Goal: Task Accomplishment & Management: Manage account settings

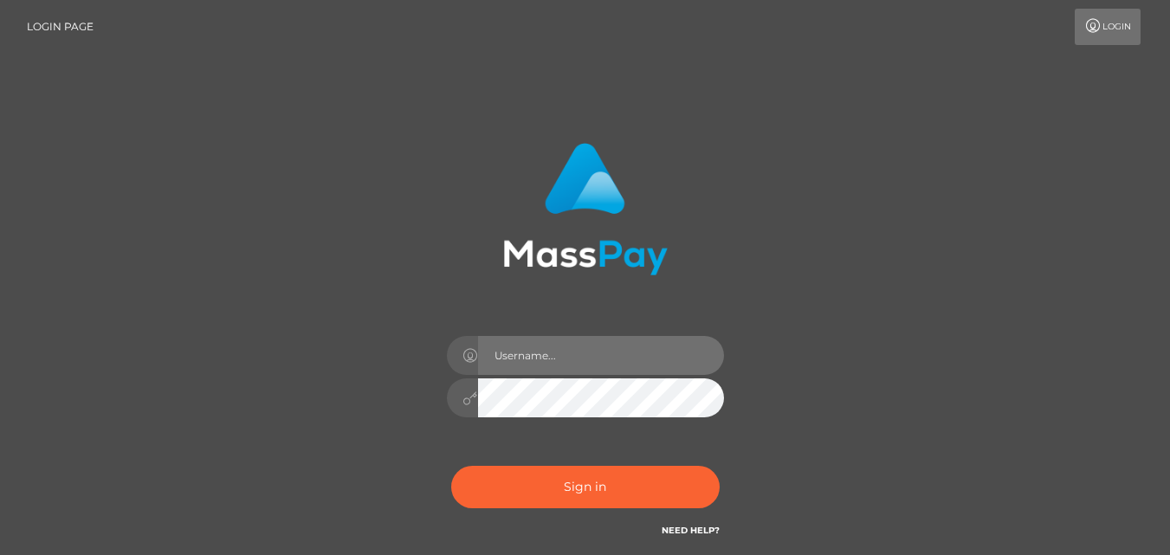
click at [538, 352] on input "text" at bounding box center [601, 355] width 246 height 39
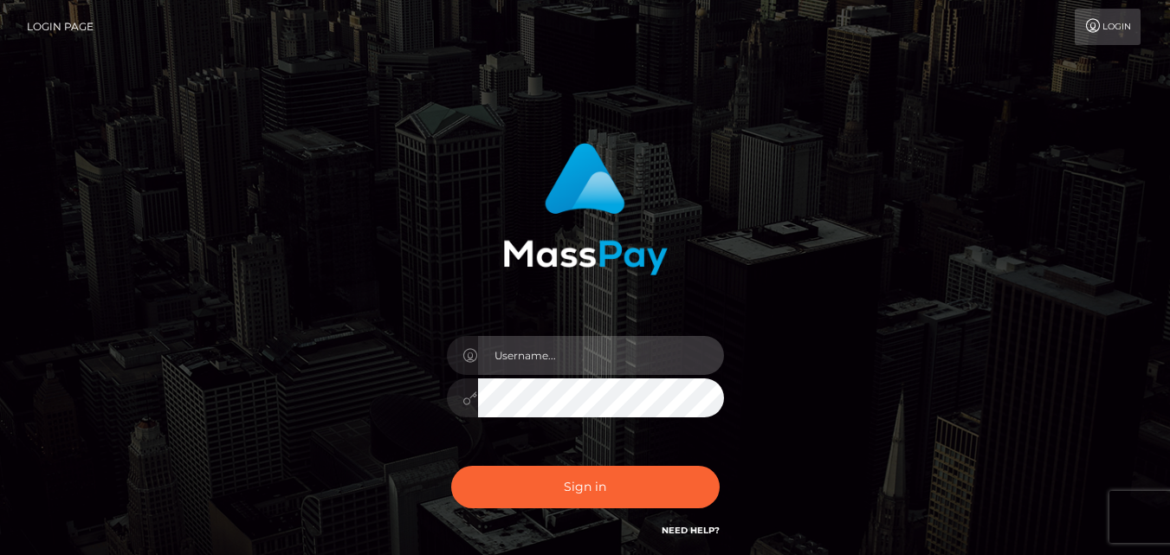
type input "[PERSON_NAME].nvisionu"
click at [600, 302] on div "[PERSON_NAME].nvisionu Sign in" at bounding box center [585, 341] width 455 height 423
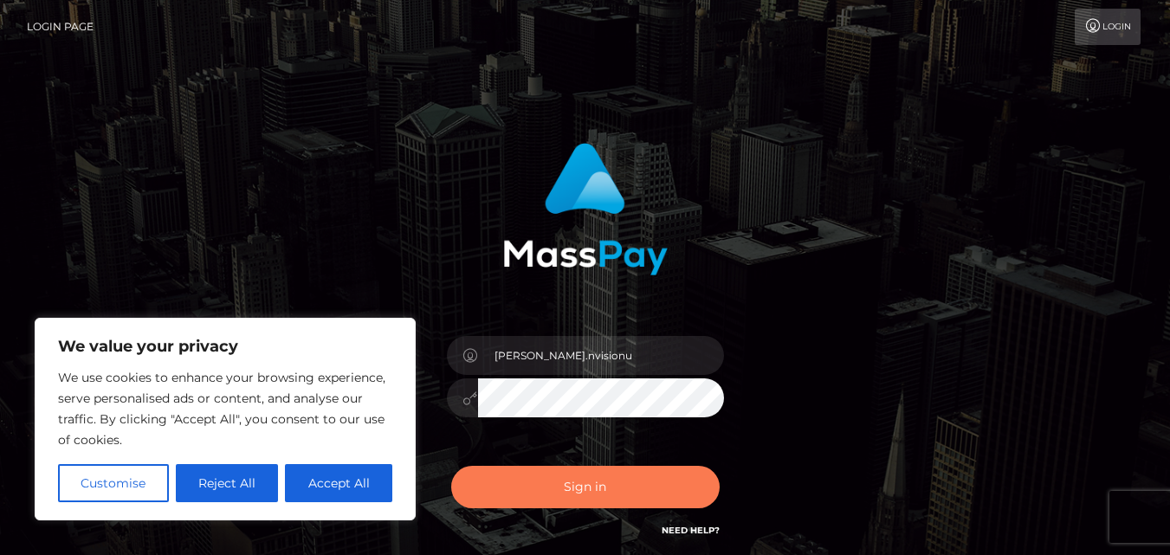
click at [589, 486] on button "Sign in" at bounding box center [585, 487] width 268 height 42
